Goal: Task Accomplishment & Management: Manage account settings

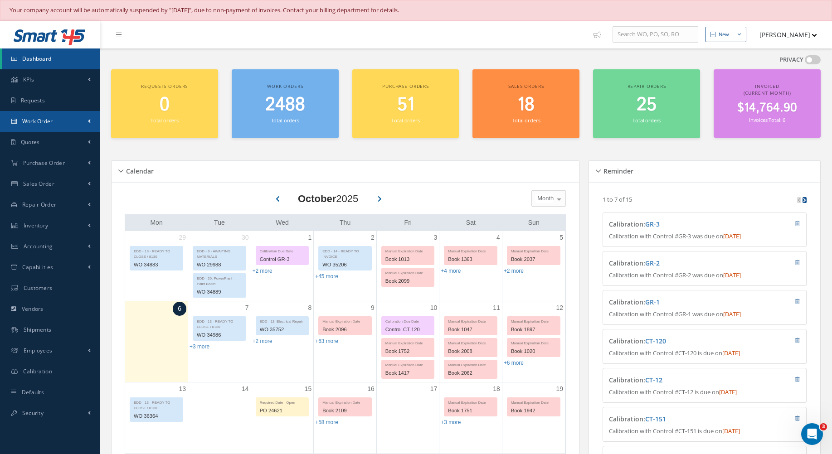
click at [49, 123] on span "Work Order" at bounding box center [37, 121] width 31 height 8
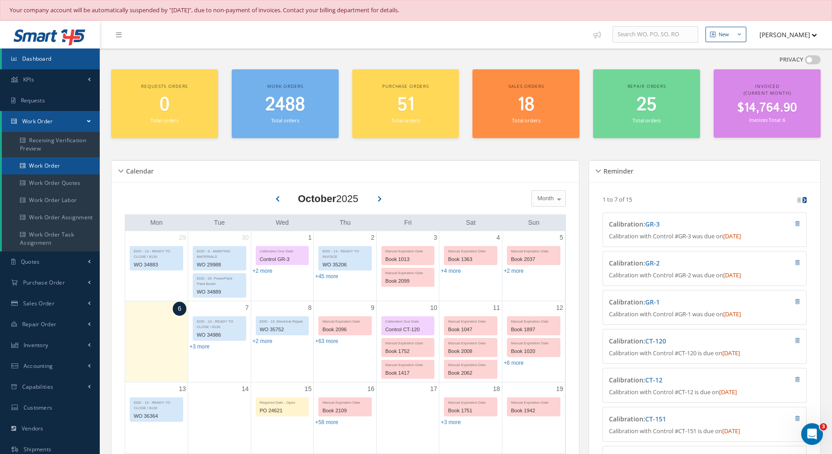
click at [38, 165] on link "Work Order" at bounding box center [51, 165] width 98 height 17
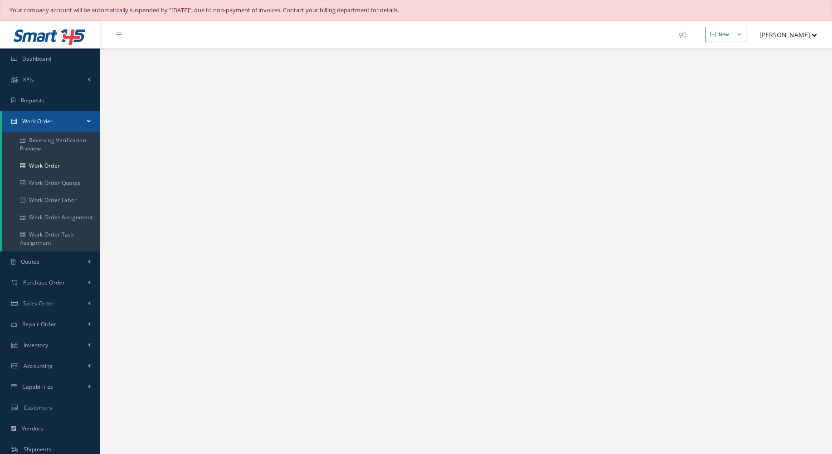
select select "25"
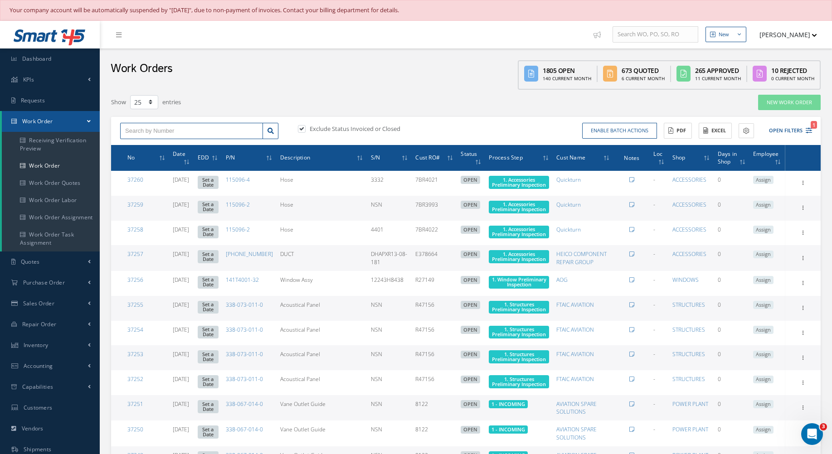
paste input "34970"
type input "34970"
click at [307, 123] on div "34970 Exclude Status Invoiced or Closed Enable batch actions Update Work Orders…" at bounding box center [465, 131] width 709 height 28
click at [305, 131] on label at bounding box center [306, 129] width 2 height 8
click at [303, 131] on input "checkbox" at bounding box center [301, 130] width 6 height 6
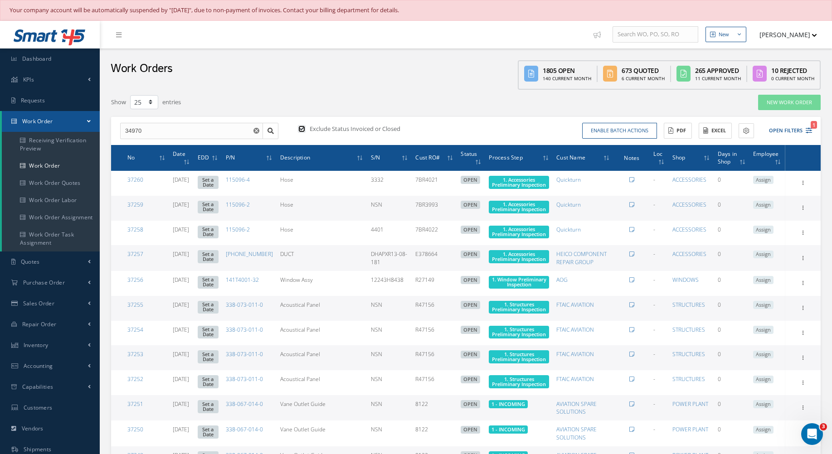
checkbox input "false"
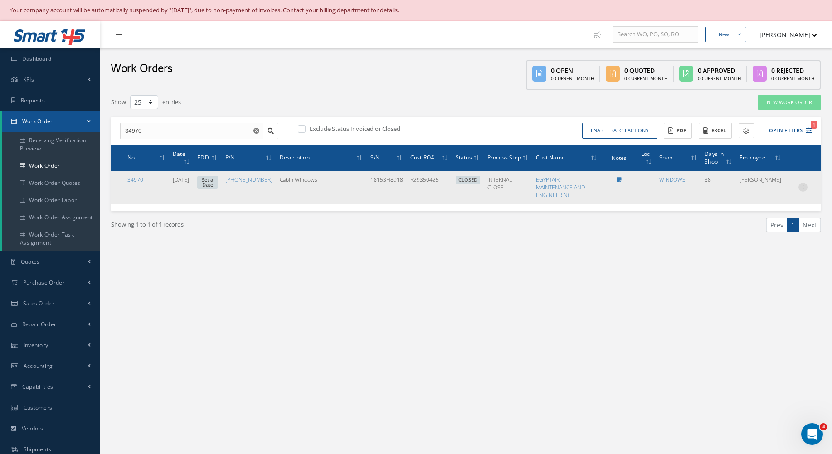
click at [805, 184] on icon at bounding box center [802, 186] width 9 height 7
click at [129, 182] on link "34970" at bounding box center [135, 180] width 16 height 8
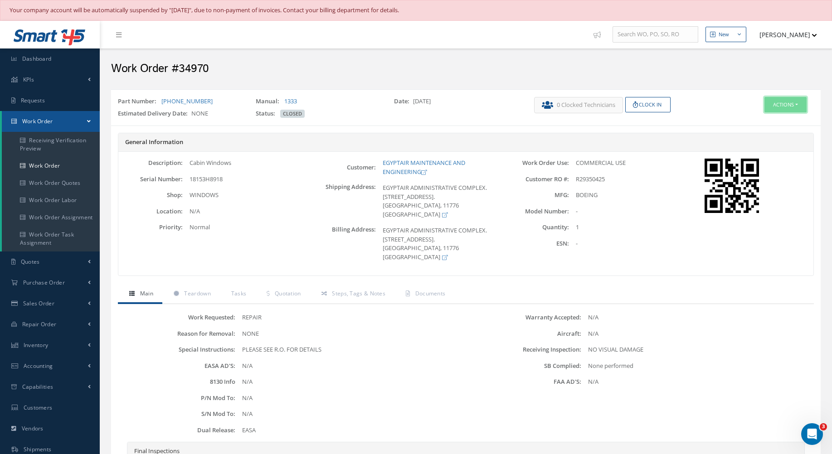
click at [784, 102] on button "Actions" at bounding box center [785, 105] width 42 height 16
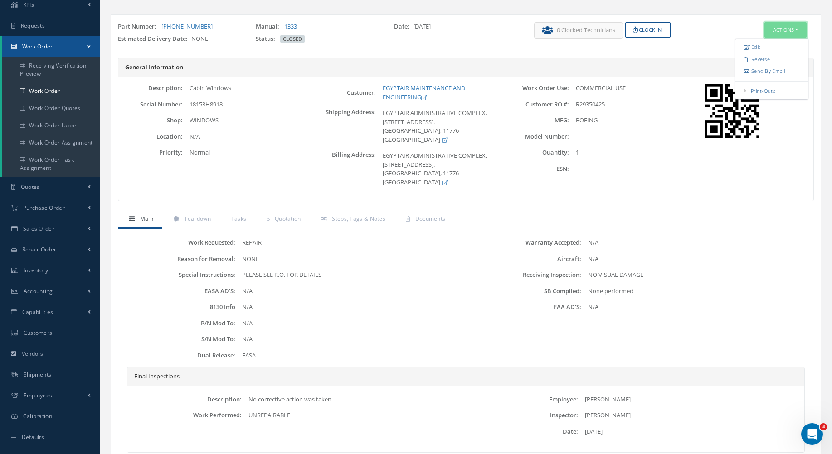
scroll to position [144, 0]
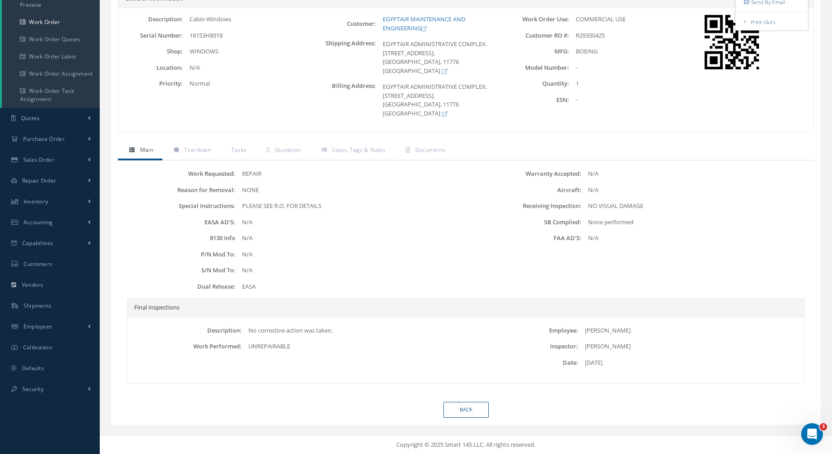
click at [0, 0] on ul "Work Order Part Request Receiving Inspection Scrap Certificate Material Requisi…" at bounding box center [0, 0] width 0 height 0
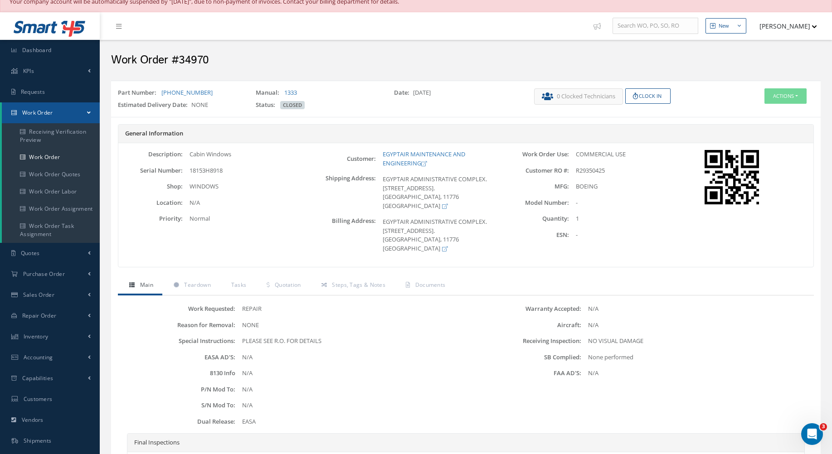
scroll to position [8, 0]
click at [793, 98] on button "Actions" at bounding box center [785, 97] width 42 height 16
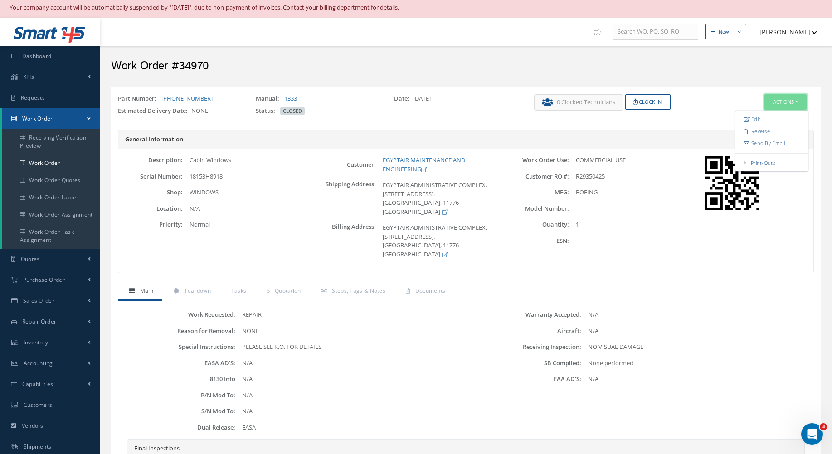
scroll to position [0, 0]
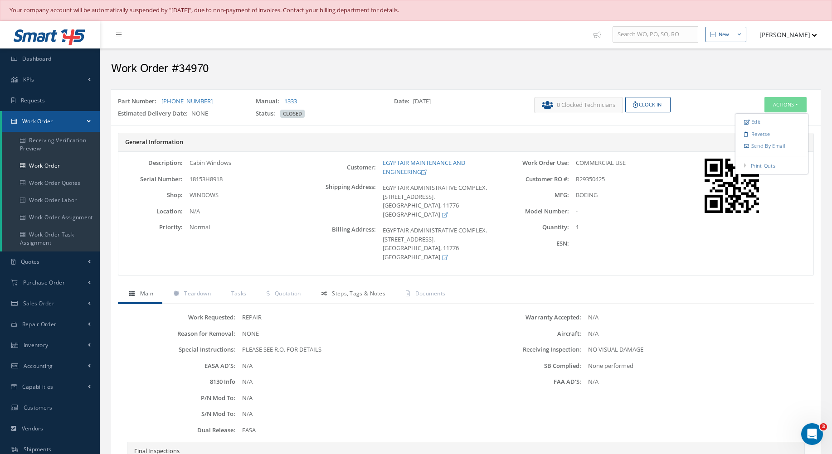
click at [350, 299] on link "Steps, Tags & Notes" at bounding box center [352, 294] width 84 height 19
